Goal: Information Seeking & Learning: Learn about a topic

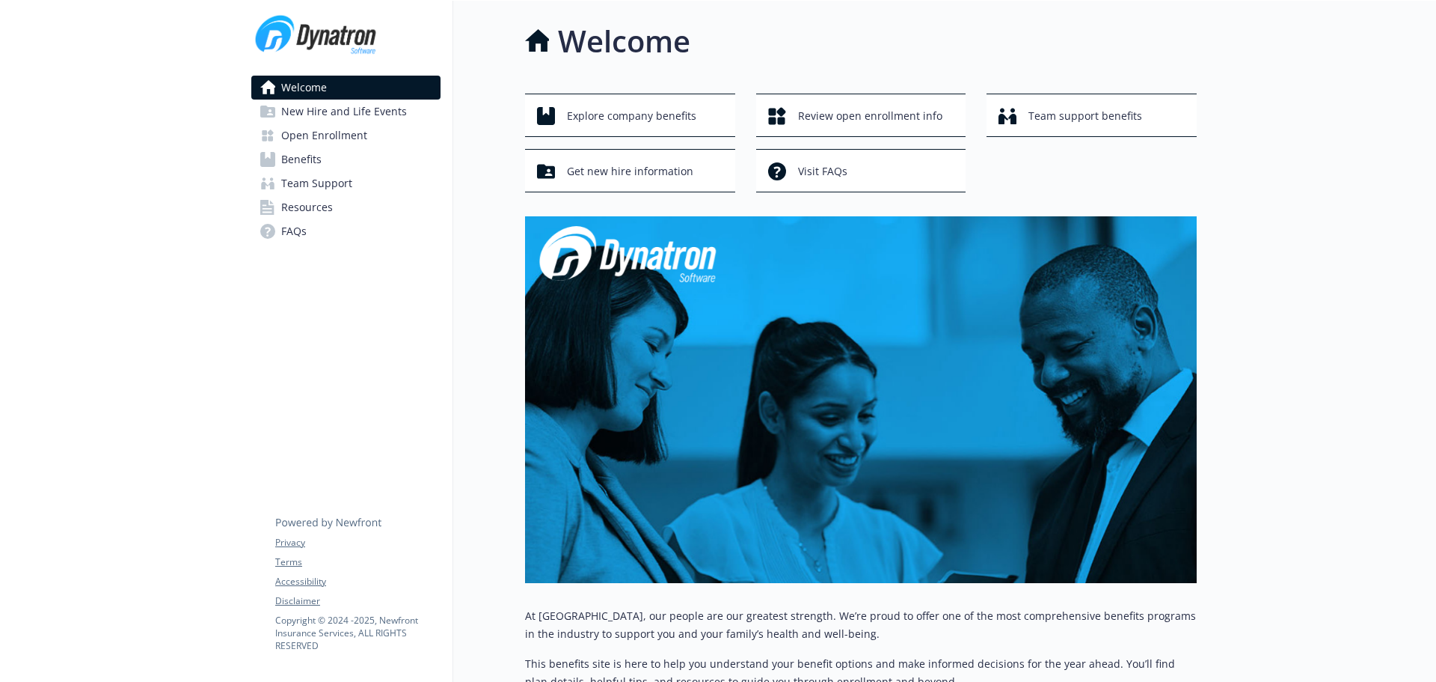
click at [320, 160] on span "Benefits" at bounding box center [301, 159] width 40 height 24
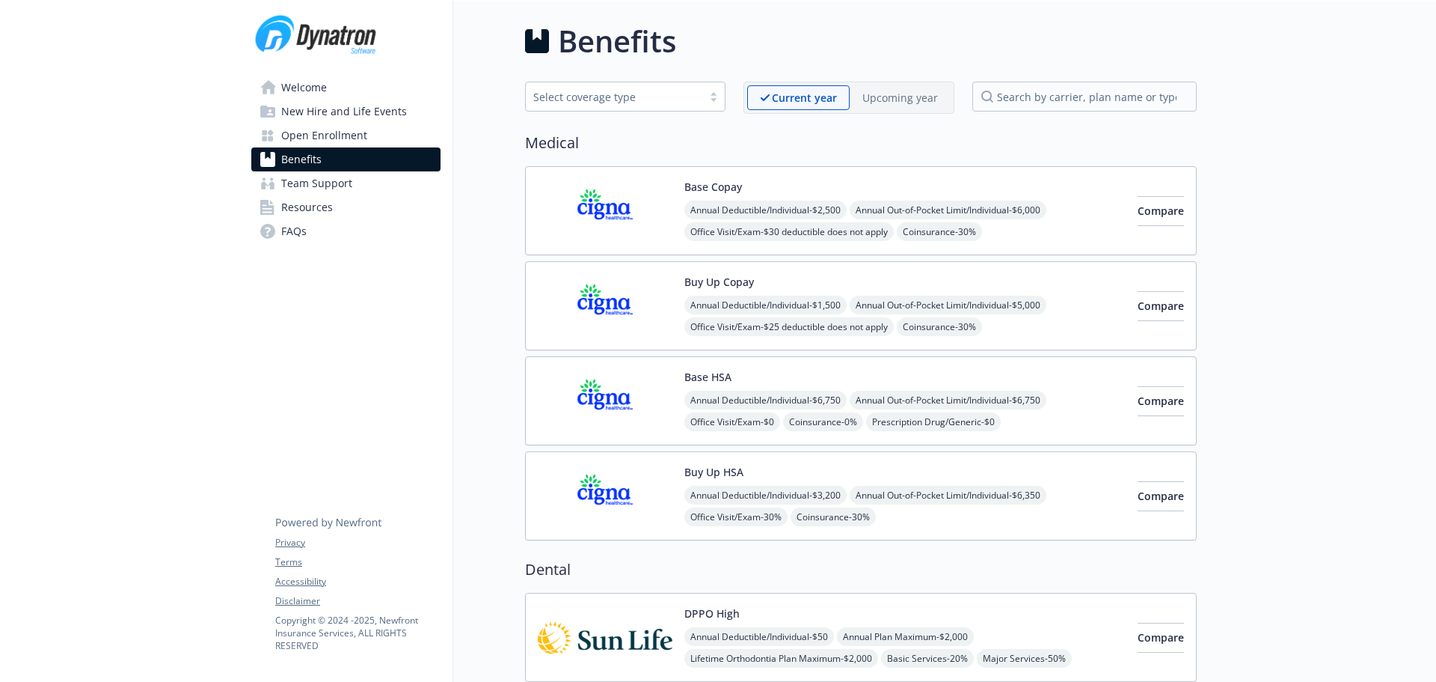
click at [327, 133] on span "Open Enrollment" at bounding box center [324, 135] width 86 height 24
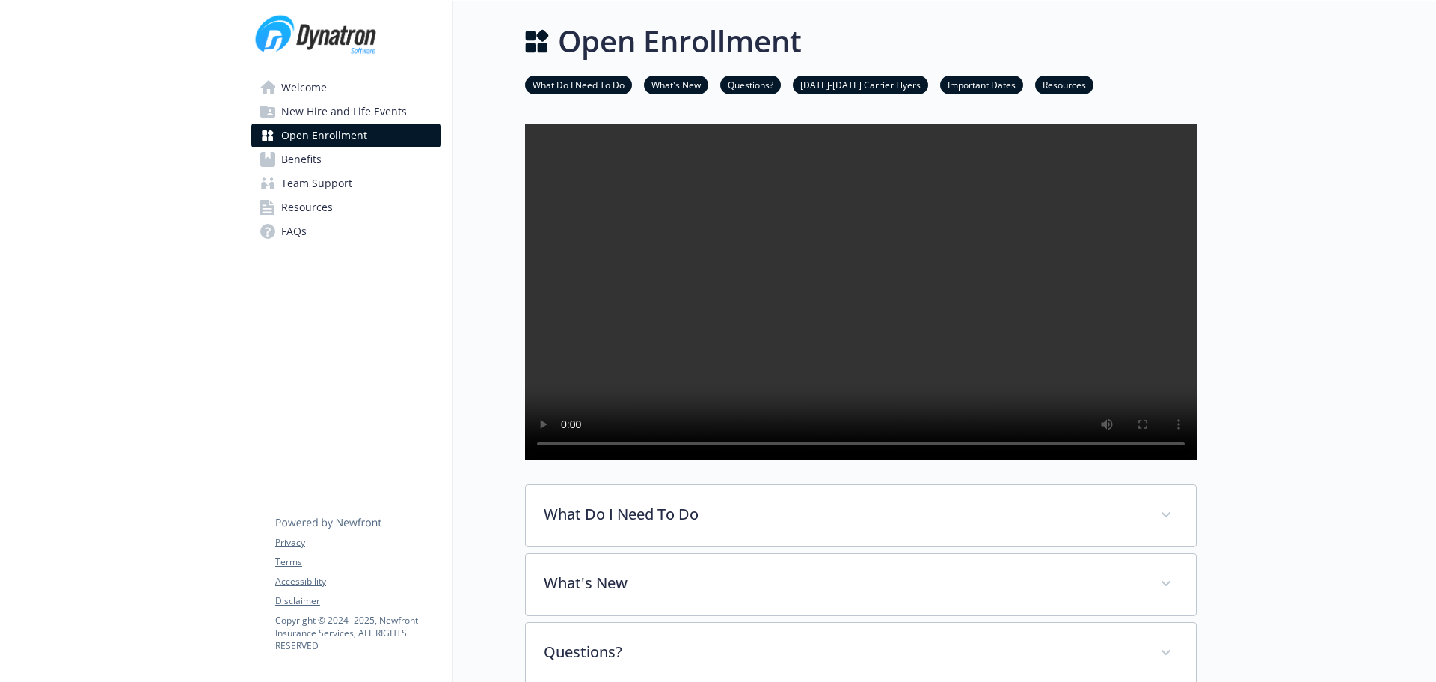
scroll to position [150, 0]
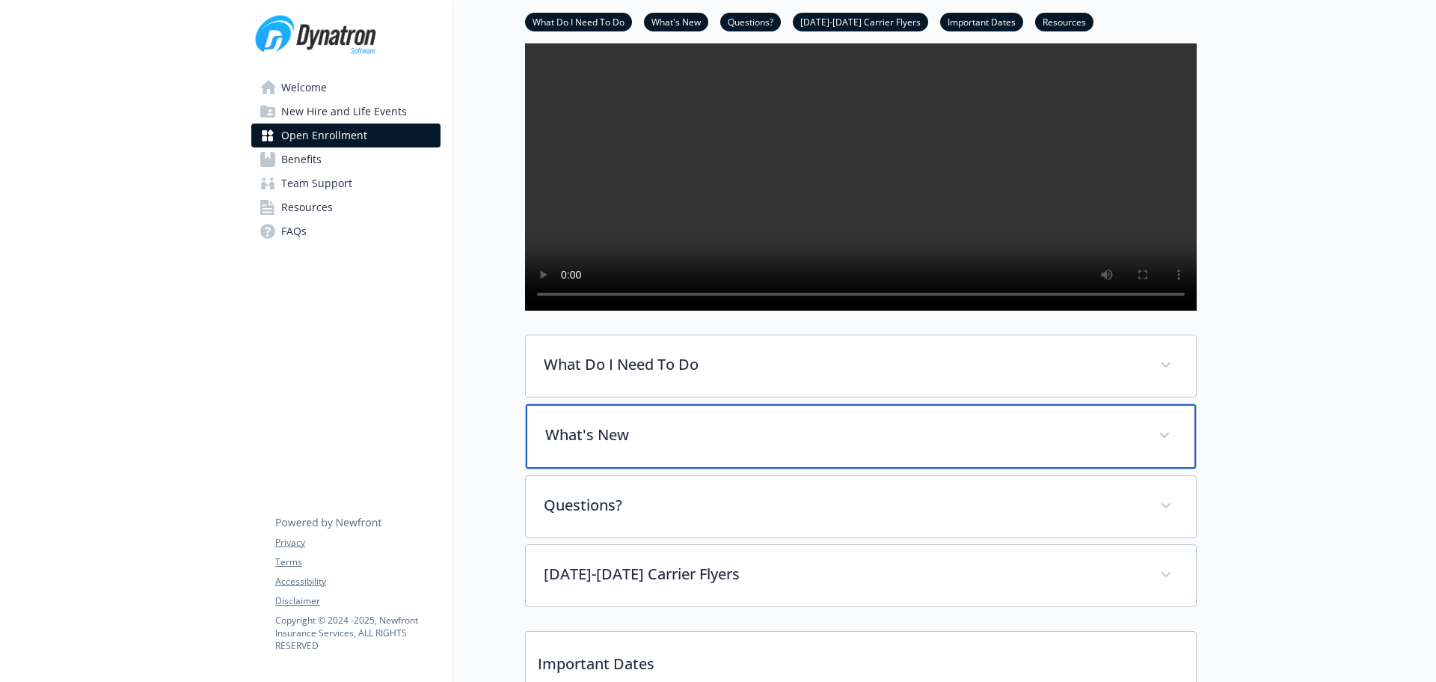
click at [766, 454] on div "What's New" at bounding box center [861, 436] width 670 height 64
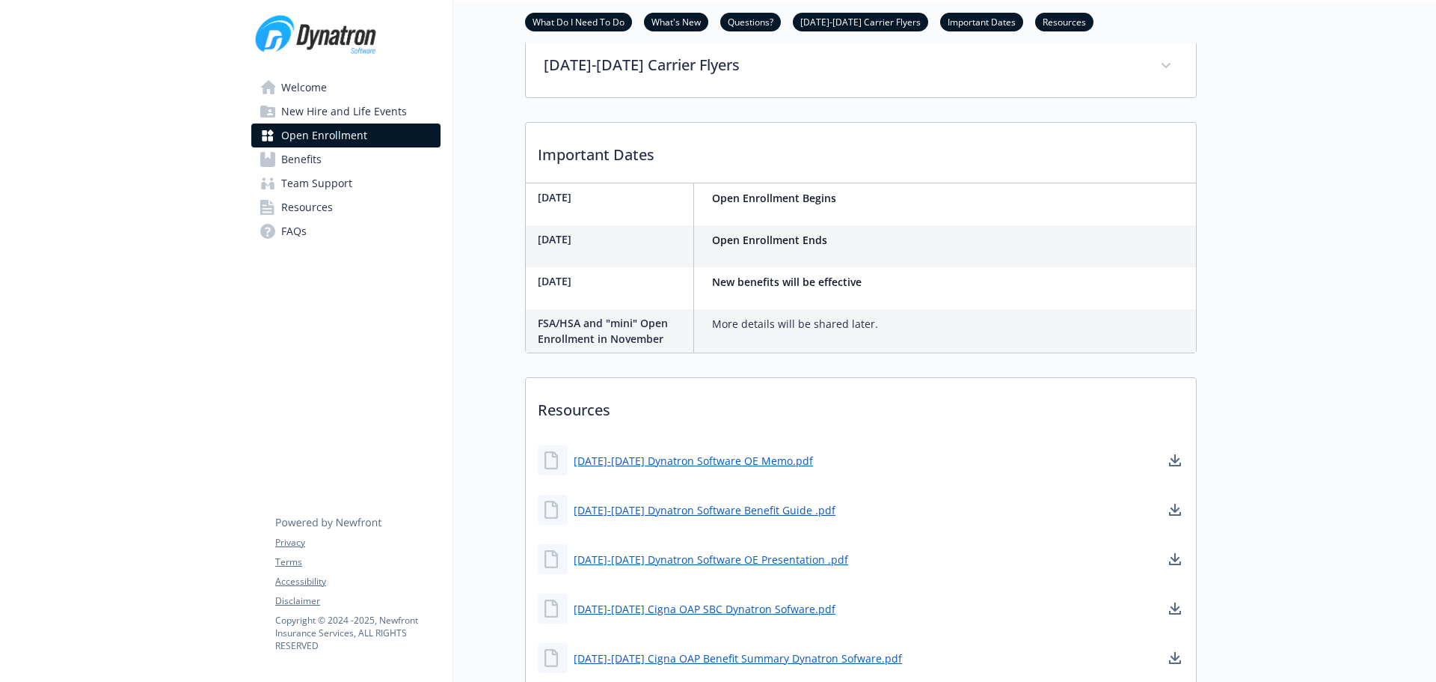
scroll to position [1421, 0]
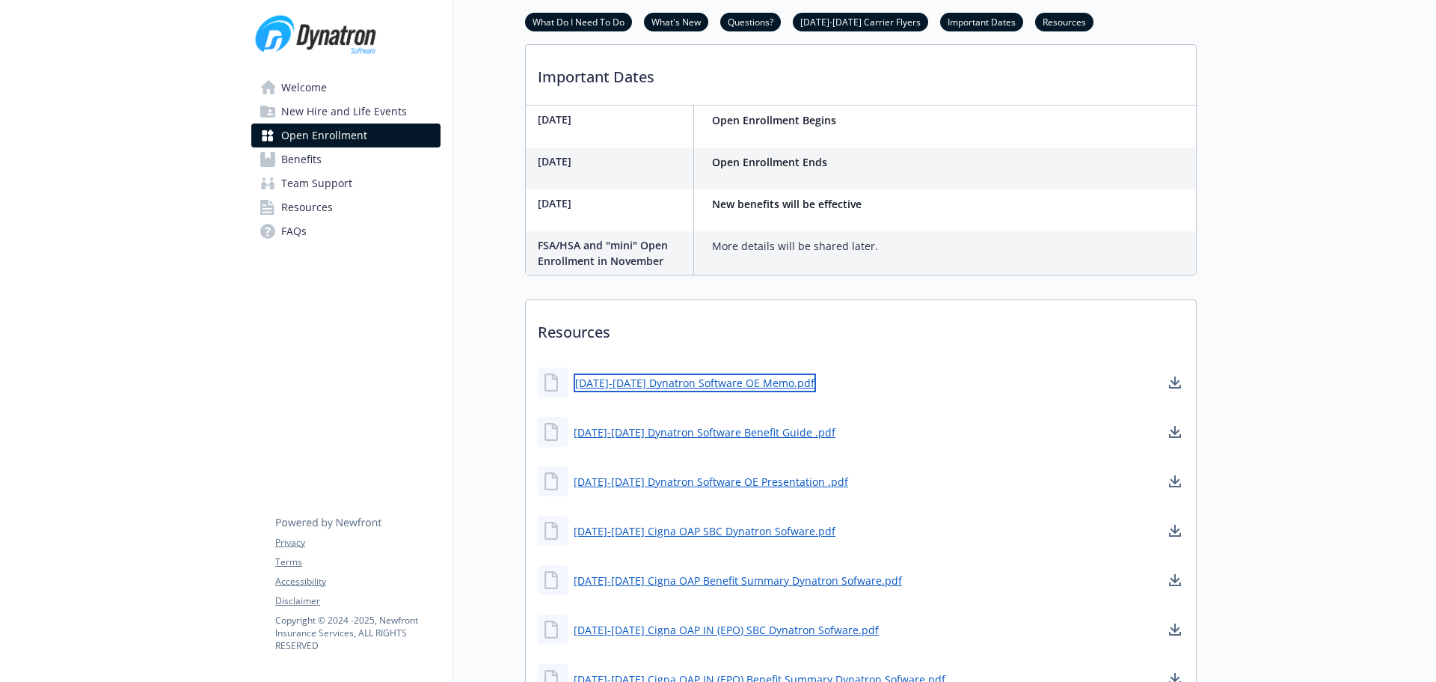
click at [693, 392] on link "[DATE]-[DATE] Dynatron Software OE Memo.pdf" at bounding box center [695, 382] width 242 height 19
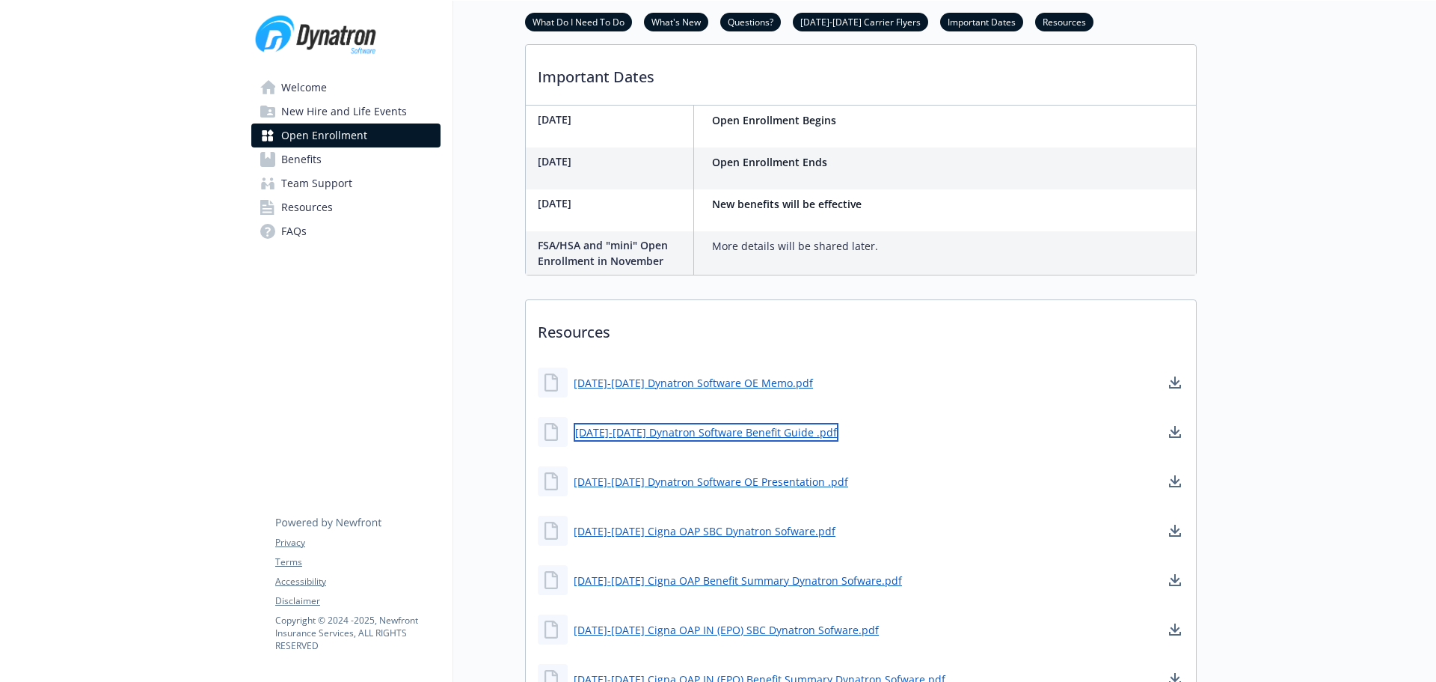
click at [653, 441] on link "[DATE]-[DATE] Dynatron Software Benefit Guide .pdf" at bounding box center [706, 432] width 265 height 19
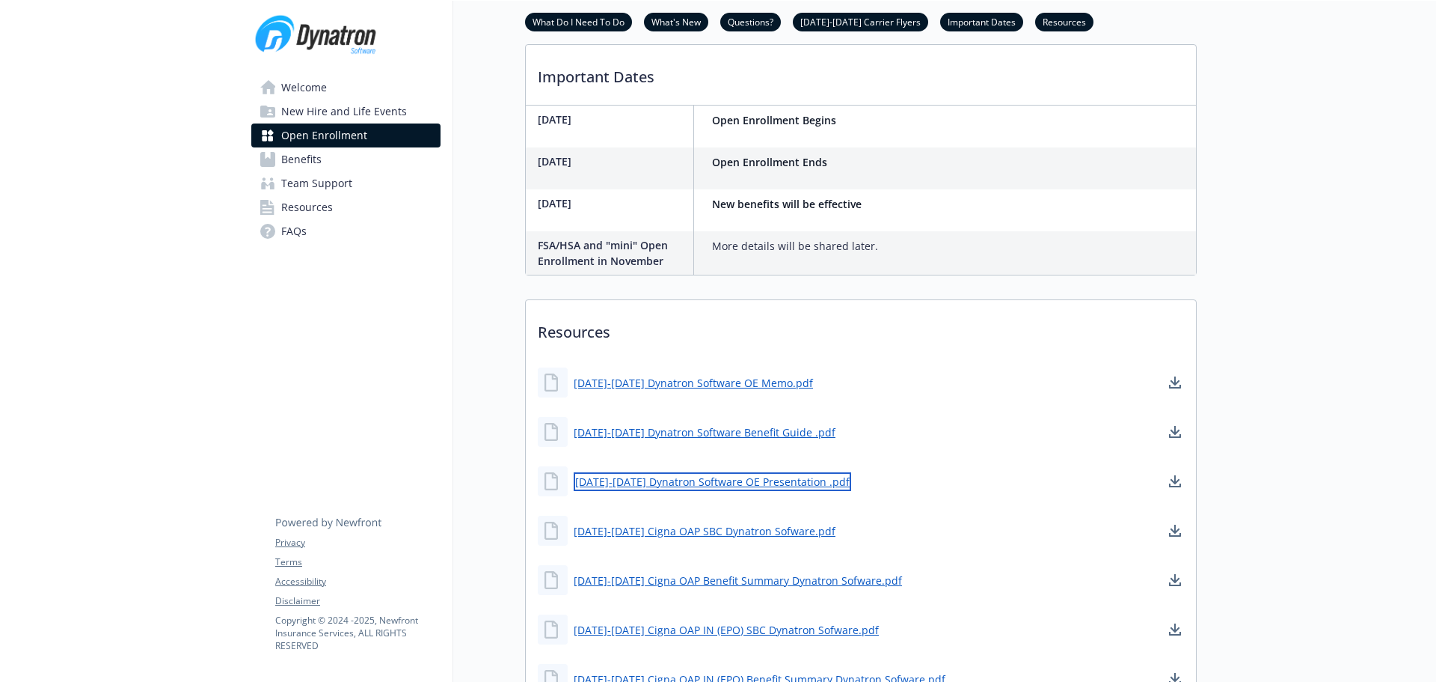
click at [680, 491] on link "[DATE]-[DATE] Dynatron Software OE Presentation .pdf" at bounding box center [713, 481] width 278 height 19
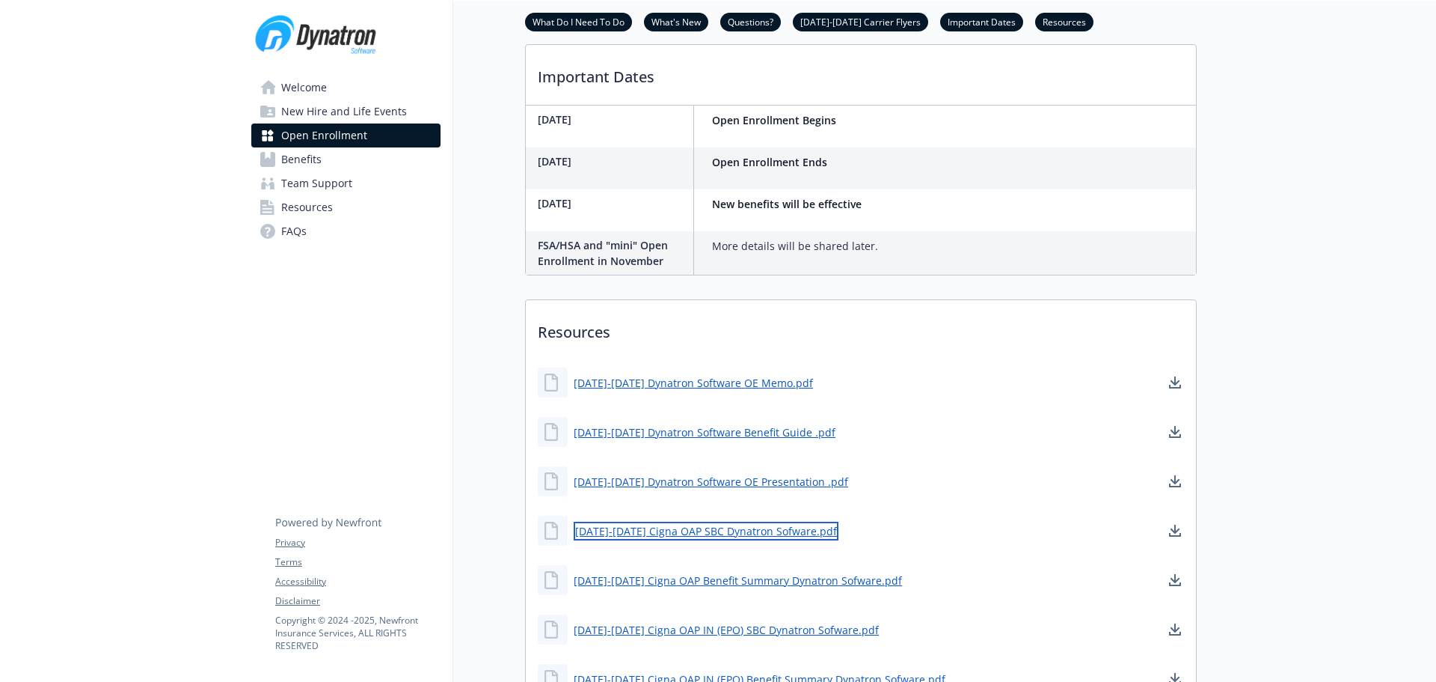
click at [741, 540] on link "[DATE]-[DATE] Cigna OAP SBC Dynatron Sofware.pdf" at bounding box center [706, 530] width 265 height 19
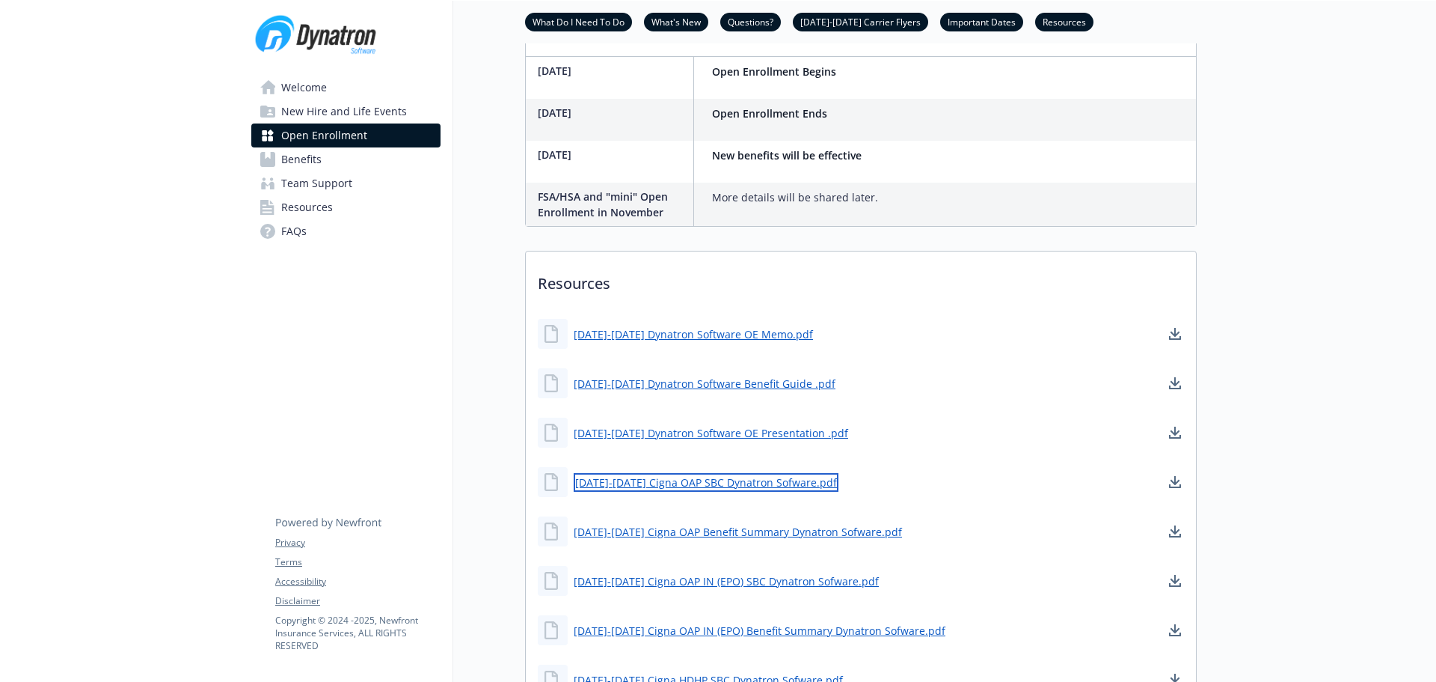
scroll to position [1496, 0]
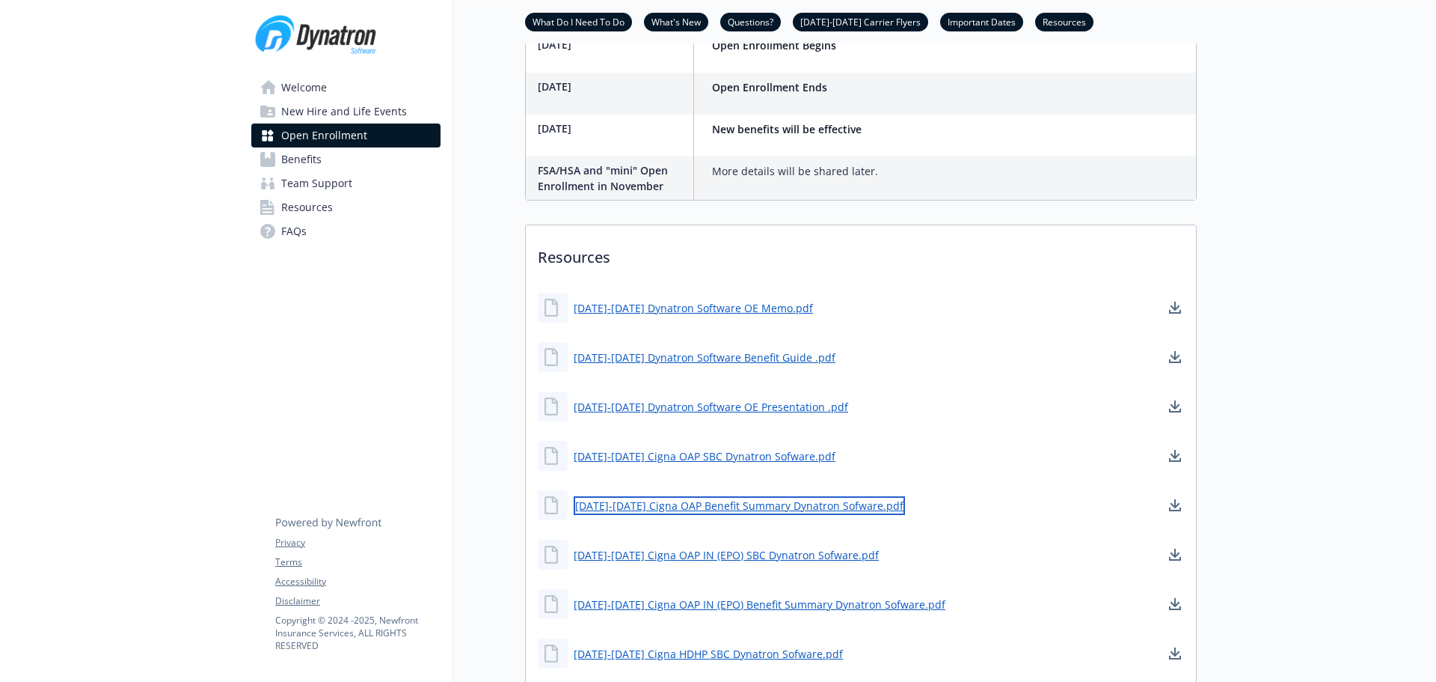
click at [718, 515] on link "[DATE]-[DATE] Cigna OAP Benefit Summary Dynatron Sofware.pdf" at bounding box center [739, 505] width 331 height 19
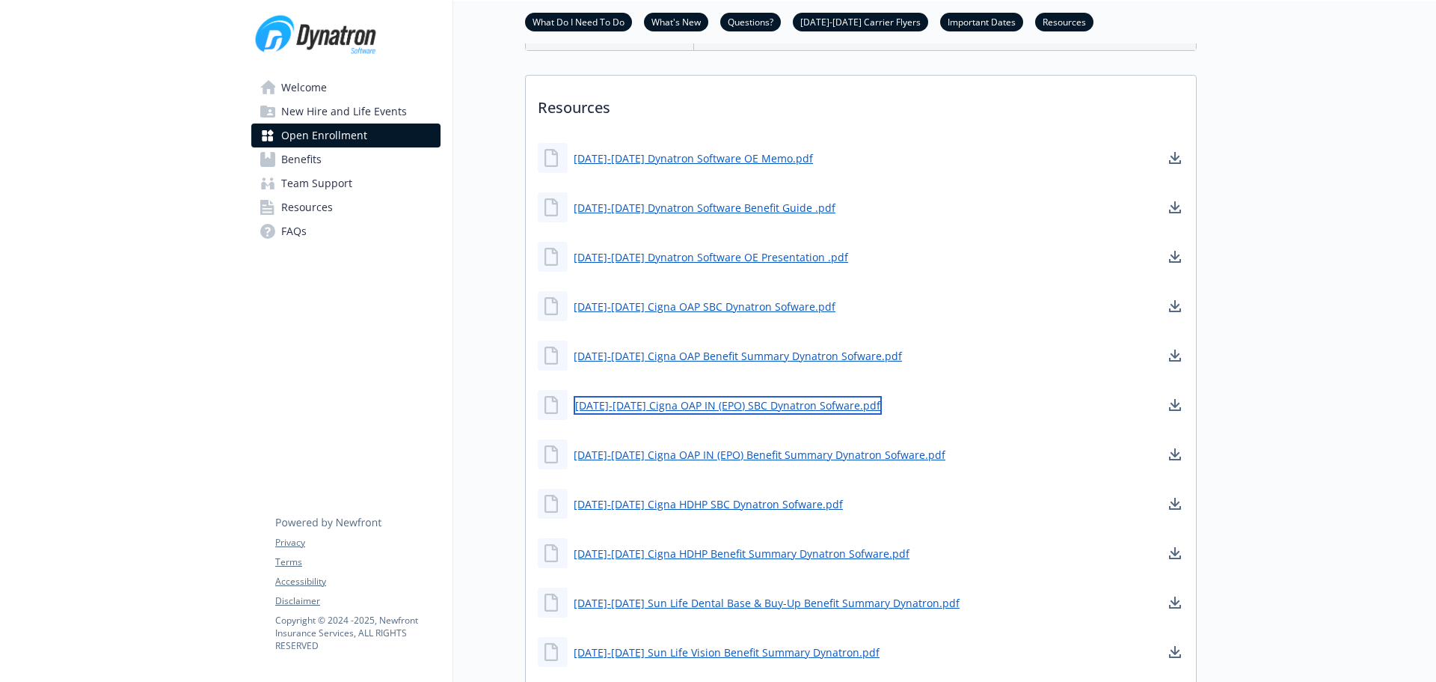
click at [745, 414] on link "[DATE]-[DATE] Cigna OAP IN (EPO) SBC Dynatron Sofware.pdf" at bounding box center [728, 405] width 308 height 19
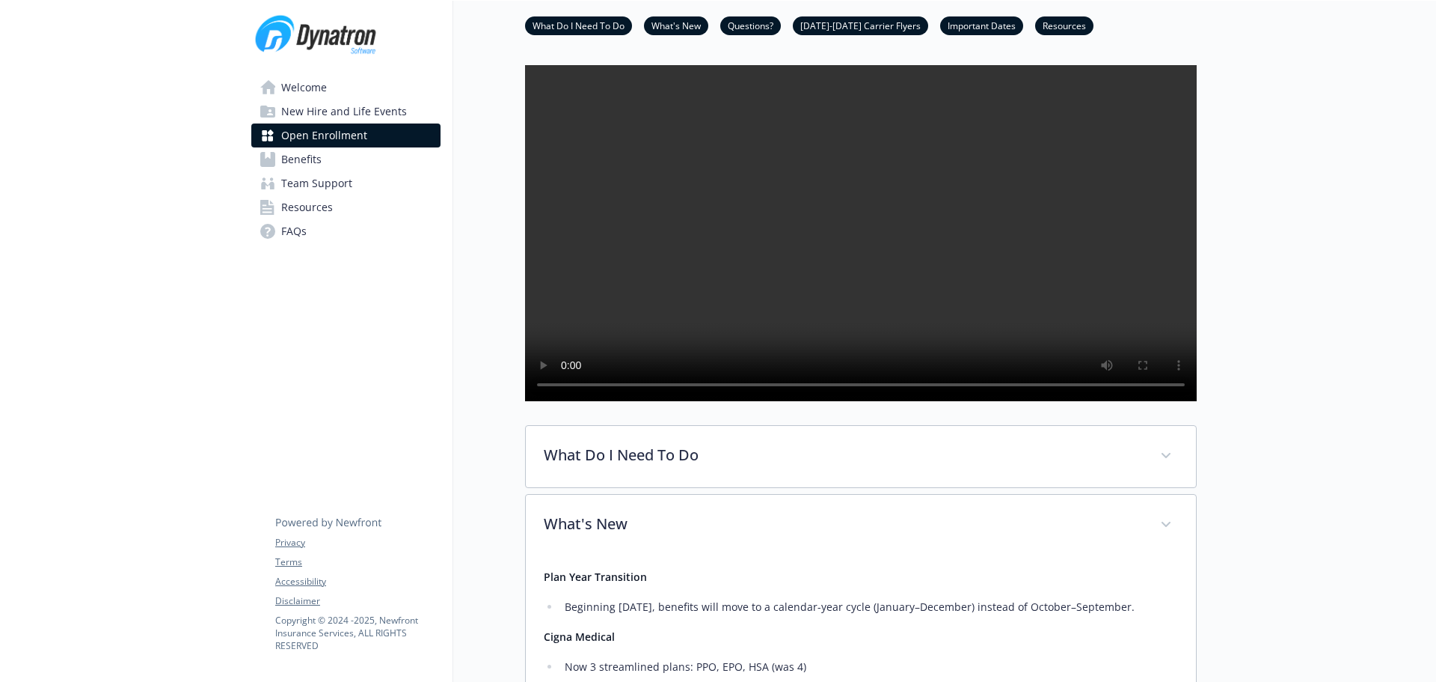
scroll to position [0, 0]
